Goal: Information Seeking & Learning: Learn about a topic

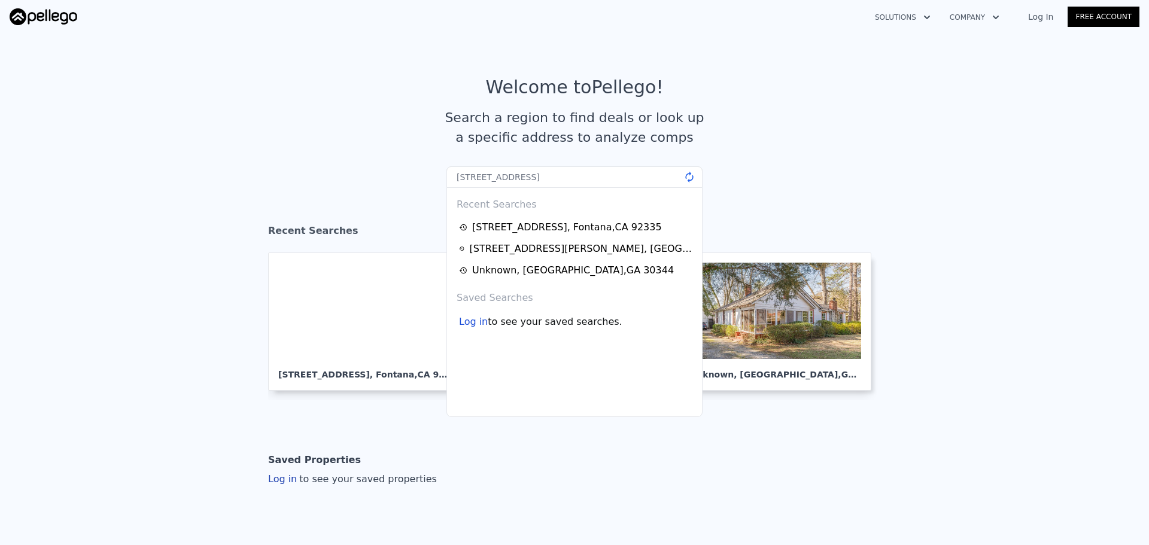
type input "[STREET_ADDRESS]"
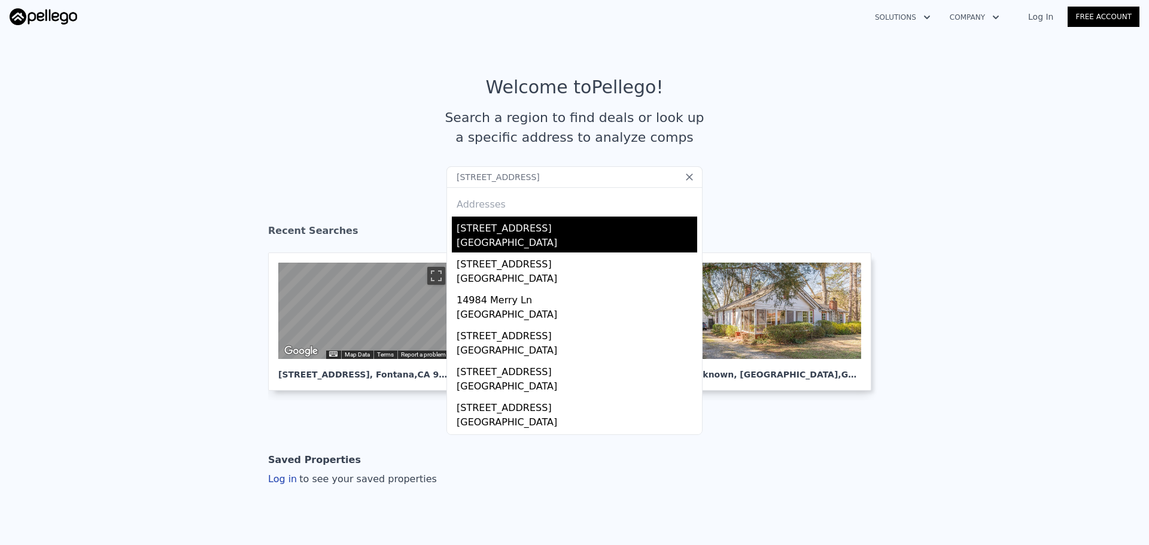
click at [536, 237] on div "[GEOGRAPHIC_DATA]" at bounding box center [577, 244] width 241 height 17
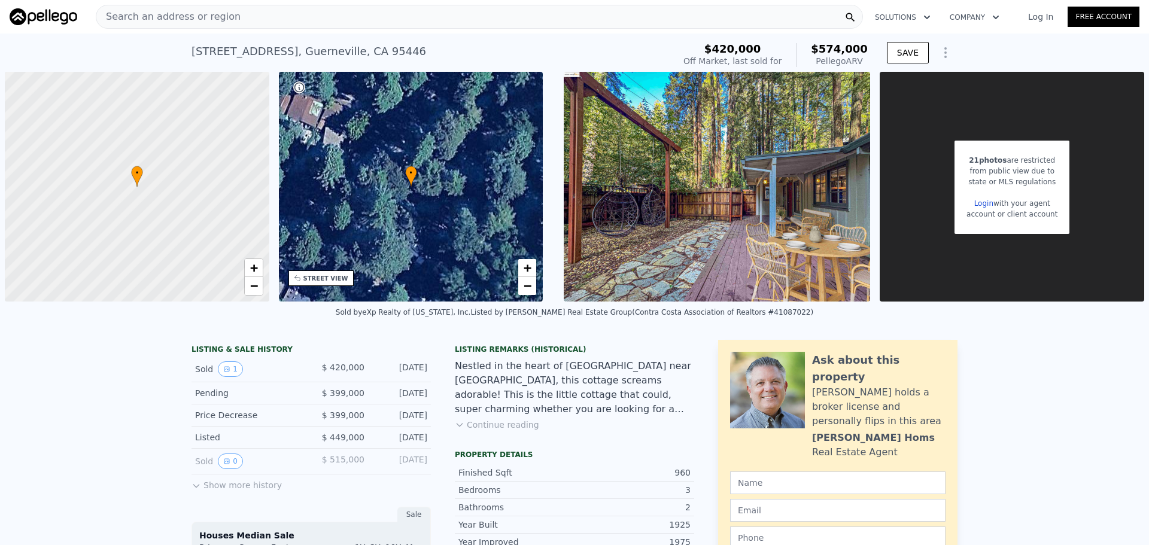
click at [396, 24] on div "Search an address or region" at bounding box center [479, 17] width 767 height 24
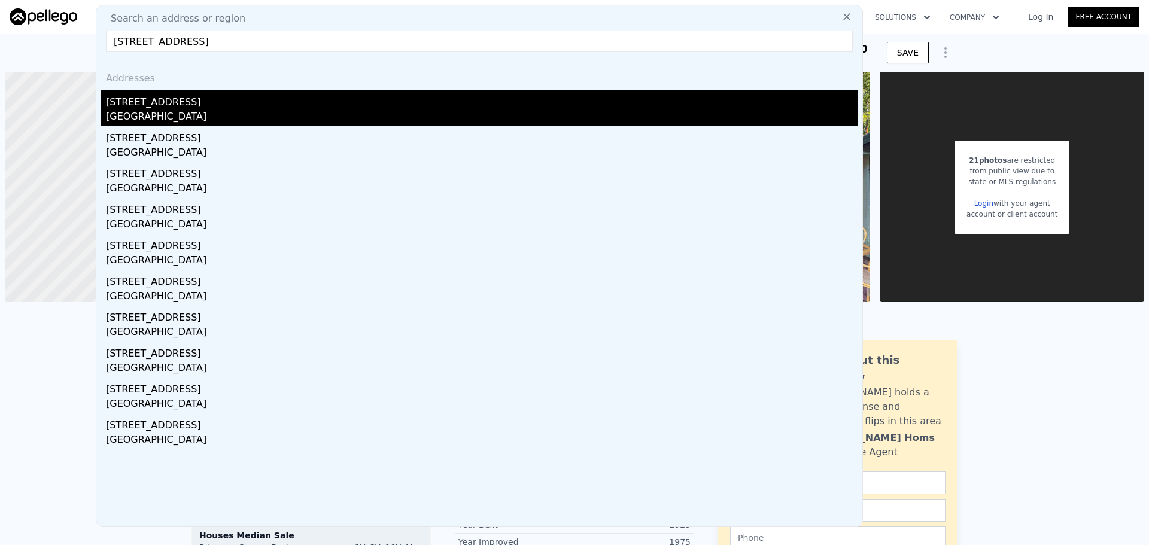
type input "[STREET_ADDRESS]"
click at [169, 117] on div "[GEOGRAPHIC_DATA]" at bounding box center [482, 118] width 752 height 17
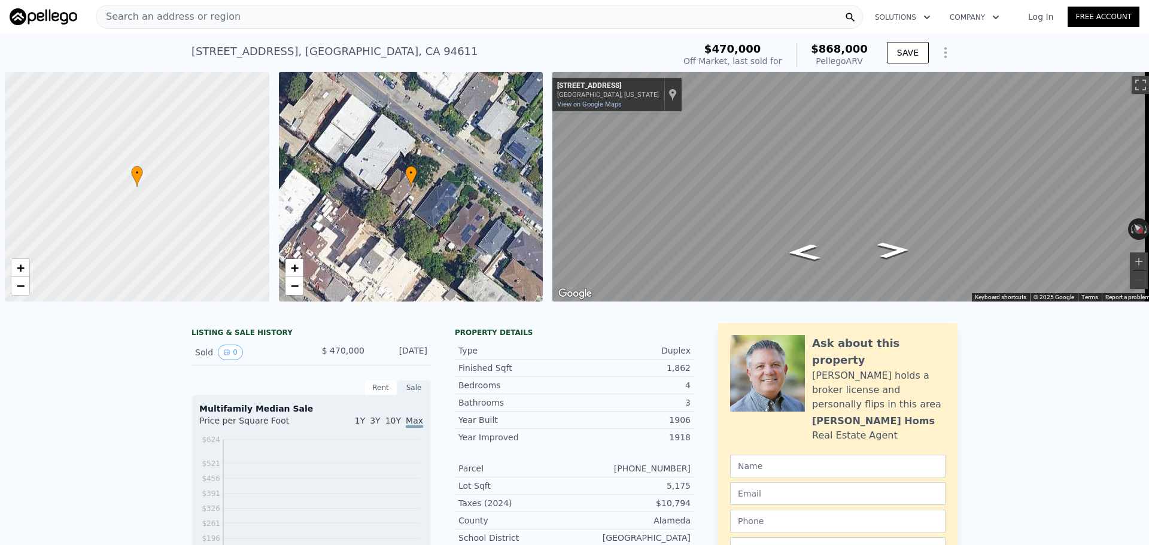
scroll to position [0, 5]
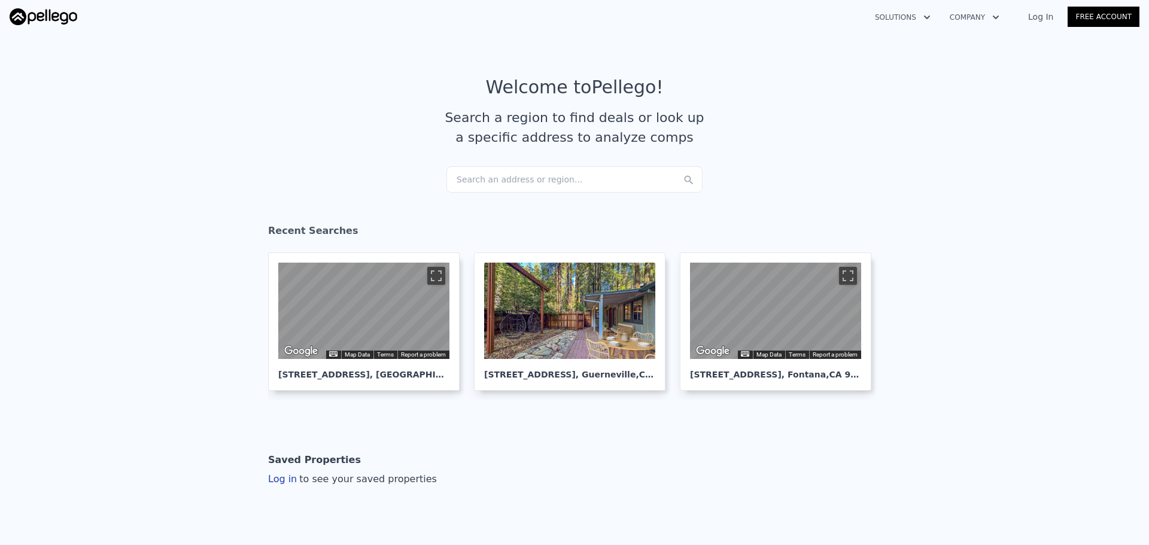
click at [507, 173] on div "Search an address or region..." at bounding box center [575, 179] width 256 height 26
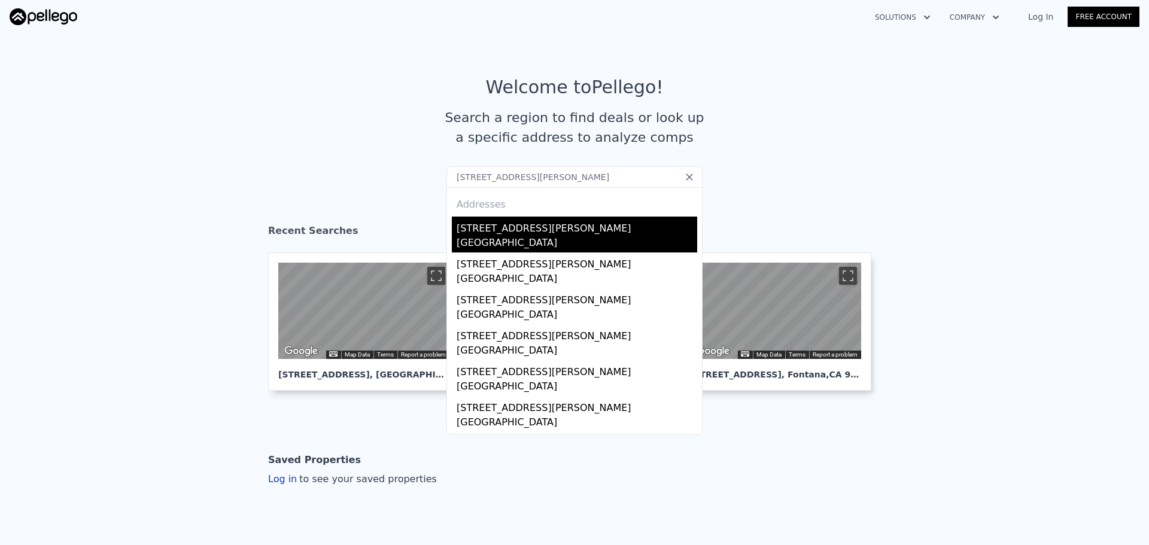
type input "806 S Haley St, Bakersfield, CA 93307"
click at [483, 224] on div "806 S Haley St" at bounding box center [577, 226] width 241 height 19
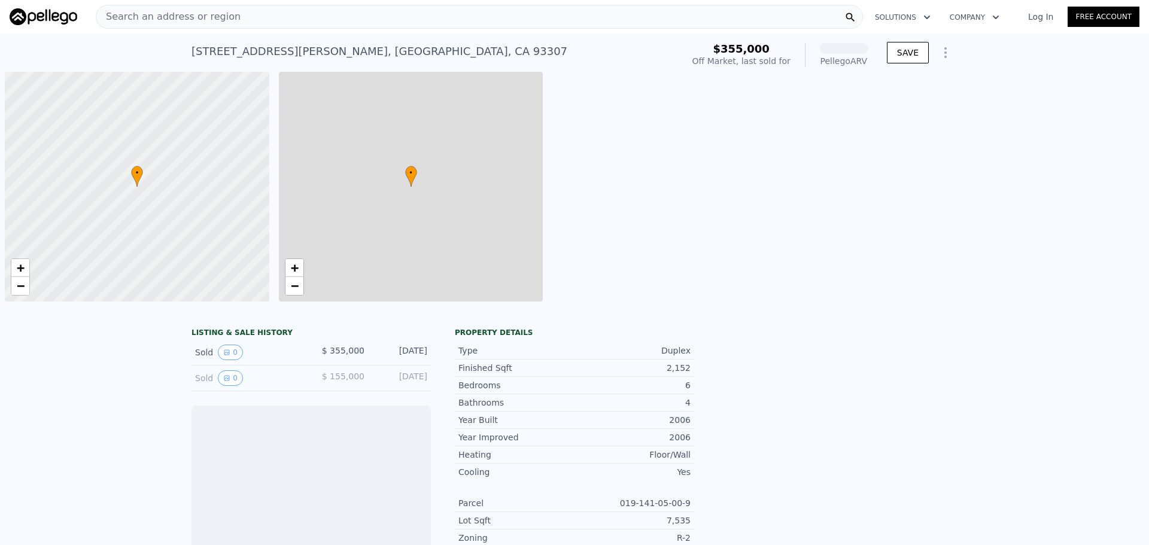
scroll to position [0, 5]
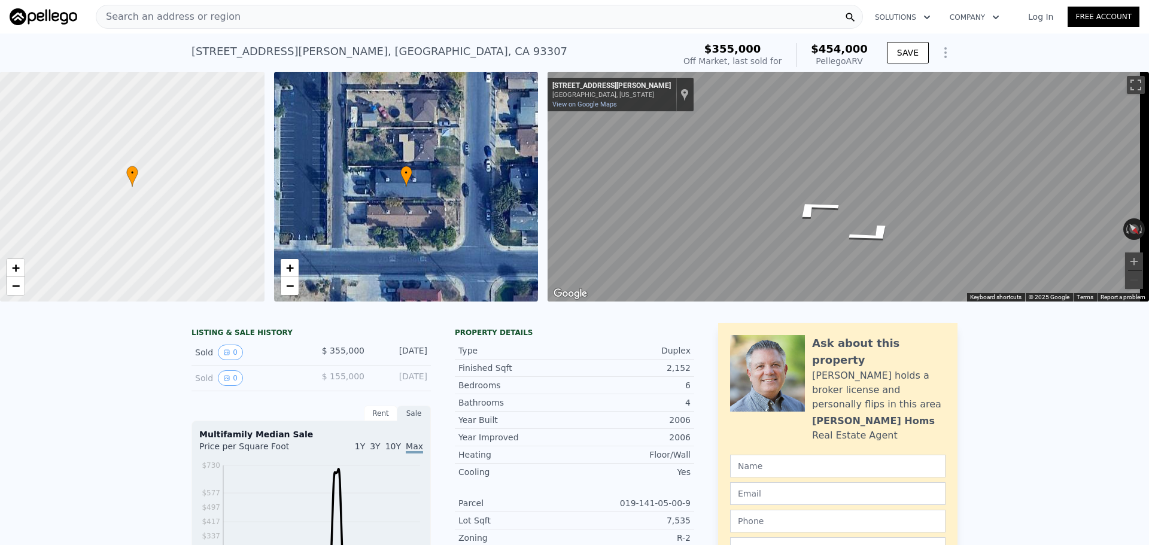
click at [310, 15] on div "Search an address or region" at bounding box center [479, 17] width 767 height 24
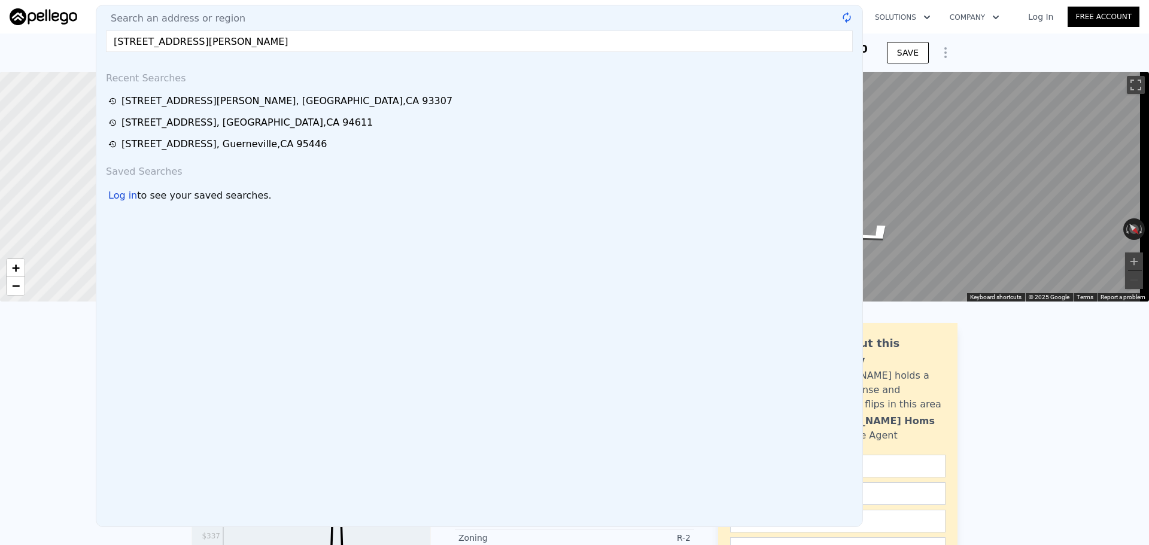
type input "361 Alice Ln, Blythe, CA 92225"
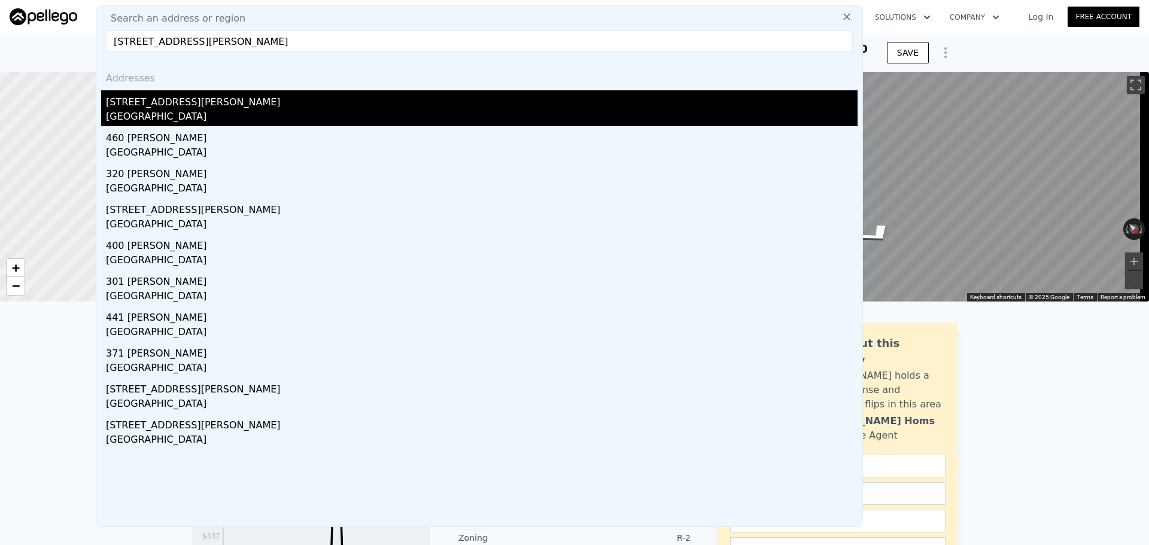
click at [222, 117] on div "Blythe, CA 92225" at bounding box center [482, 118] width 752 height 17
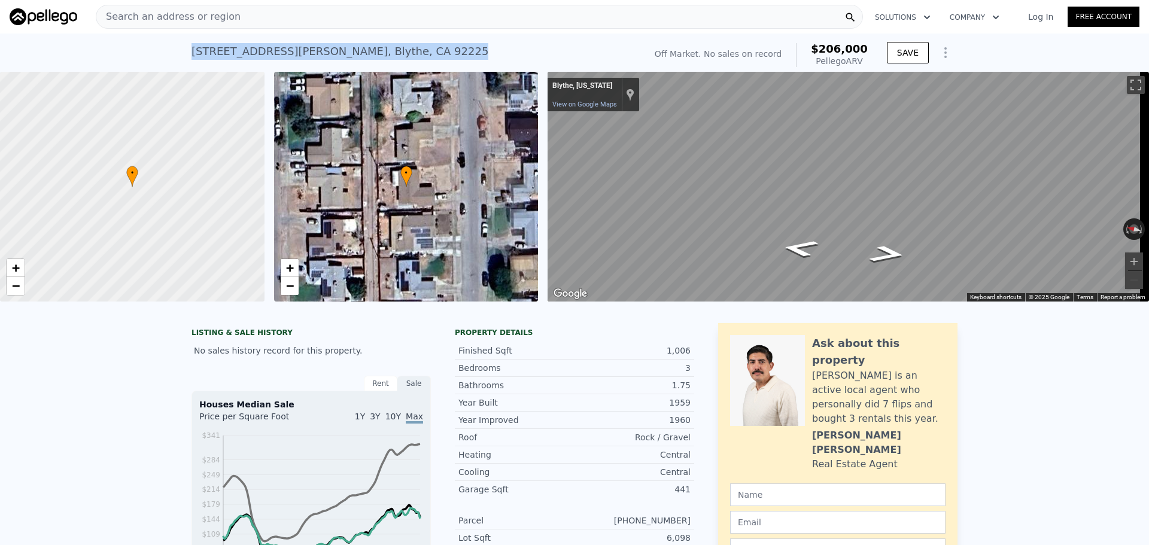
drag, startPoint x: 173, startPoint y: 59, endPoint x: 423, endPoint y: 52, distance: 249.7
click at [423, 52] on div "361 Alice Ln , Blythe , CA 92225 No sales on record (~ARV $206k ) Off Market. N…" at bounding box center [574, 53] width 1149 height 38
copy div "361 Alice Ln , Blythe , CA 92225"
